Goal: Check status

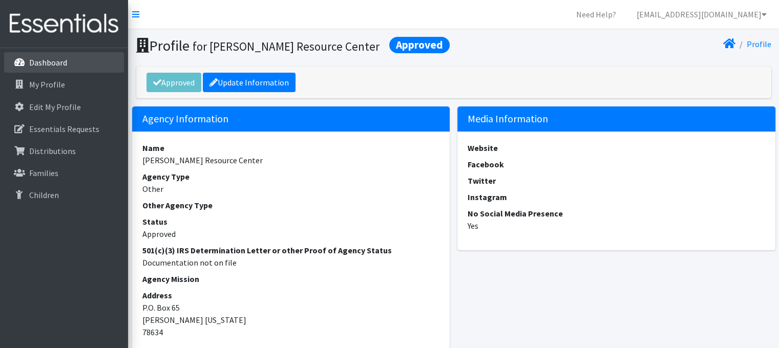
click at [45, 60] on p "Dashboard" at bounding box center [48, 62] width 38 height 10
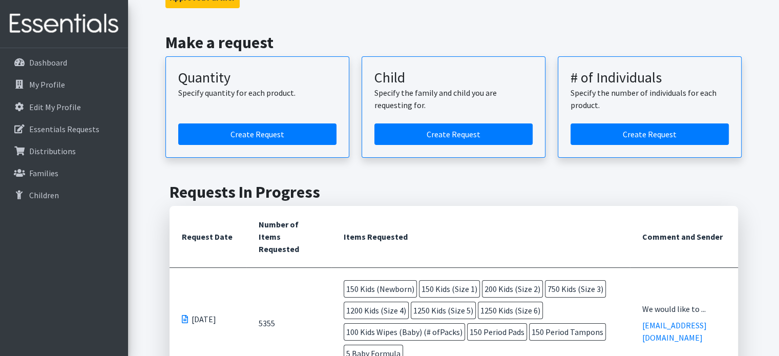
scroll to position [154, 0]
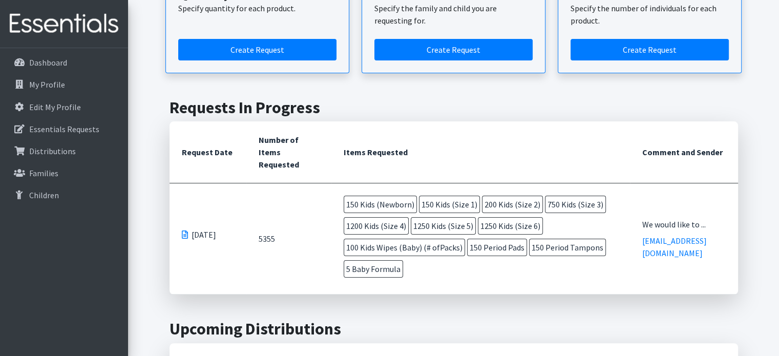
click at [182, 235] on span at bounding box center [185, 234] width 6 height 8
click at [186, 235] on span at bounding box center [185, 234] width 6 height 8
click at [202, 235] on span "[DATE]" at bounding box center [203, 234] width 25 height 12
click at [184, 235] on span at bounding box center [185, 234] width 6 height 8
click at [49, 65] on p "Dashboard" at bounding box center [48, 62] width 38 height 10
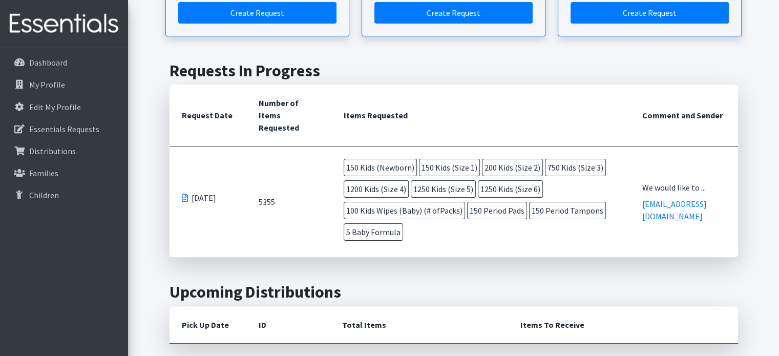
scroll to position [205, 0]
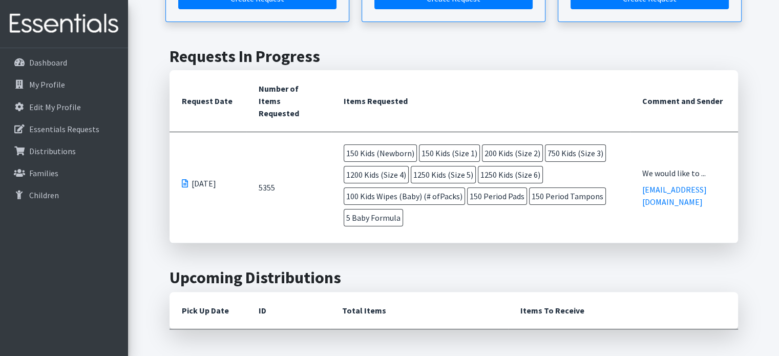
click at [203, 179] on span "[DATE]" at bounding box center [203, 183] width 25 height 12
click at [186, 185] on span at bounding box center [185, 183] width 6 height 8
click at [183, 182] on span at bounding box center [185, 183] width 6 height 8
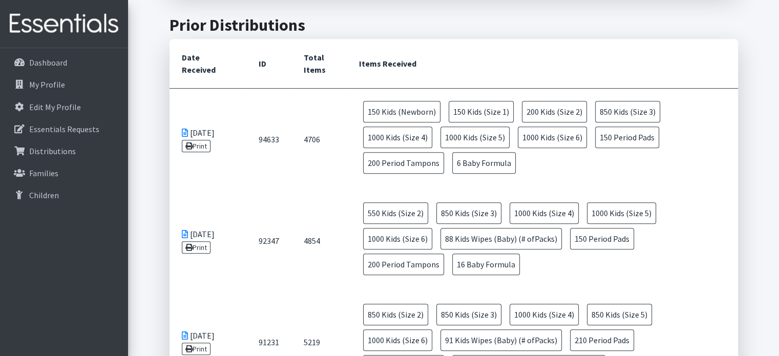
scroll to position [563, 0]
